Goal: Submit feedback/report problem

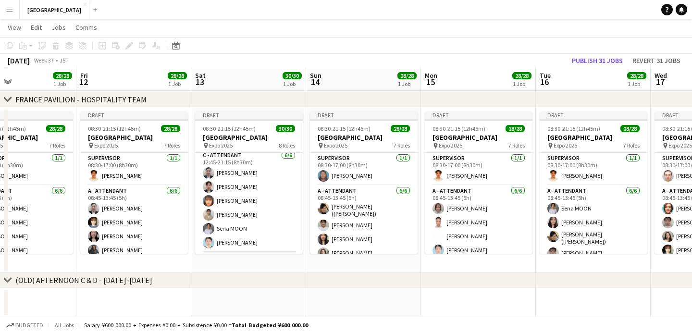
scroll to position [467, 0]
